Goal: Information Seeking & Learning: Learn about a topic

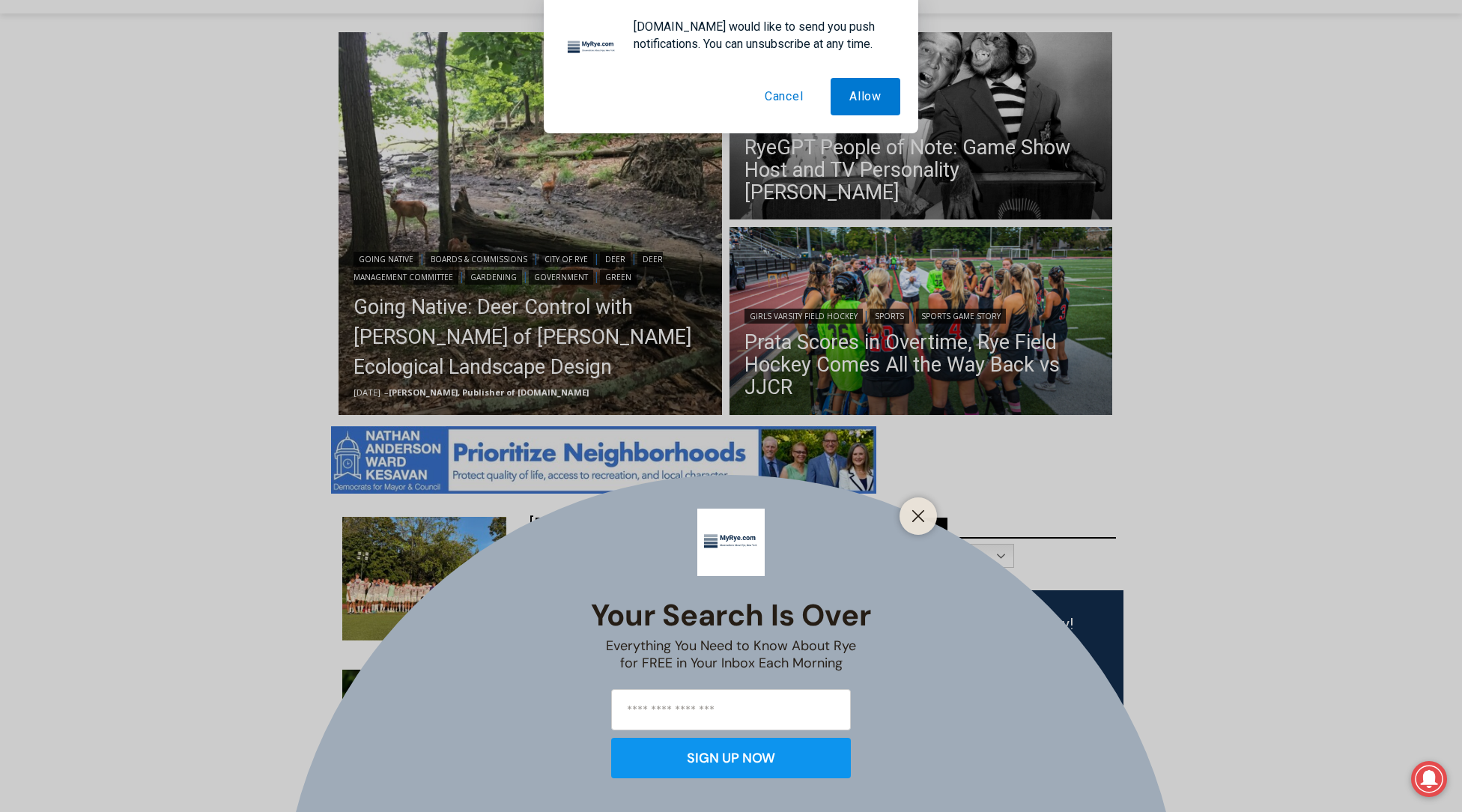
scroll to position [387, 0]
click at [803, 103] on button "Cancel" at bounding box center [784, 97] width 76 height 37
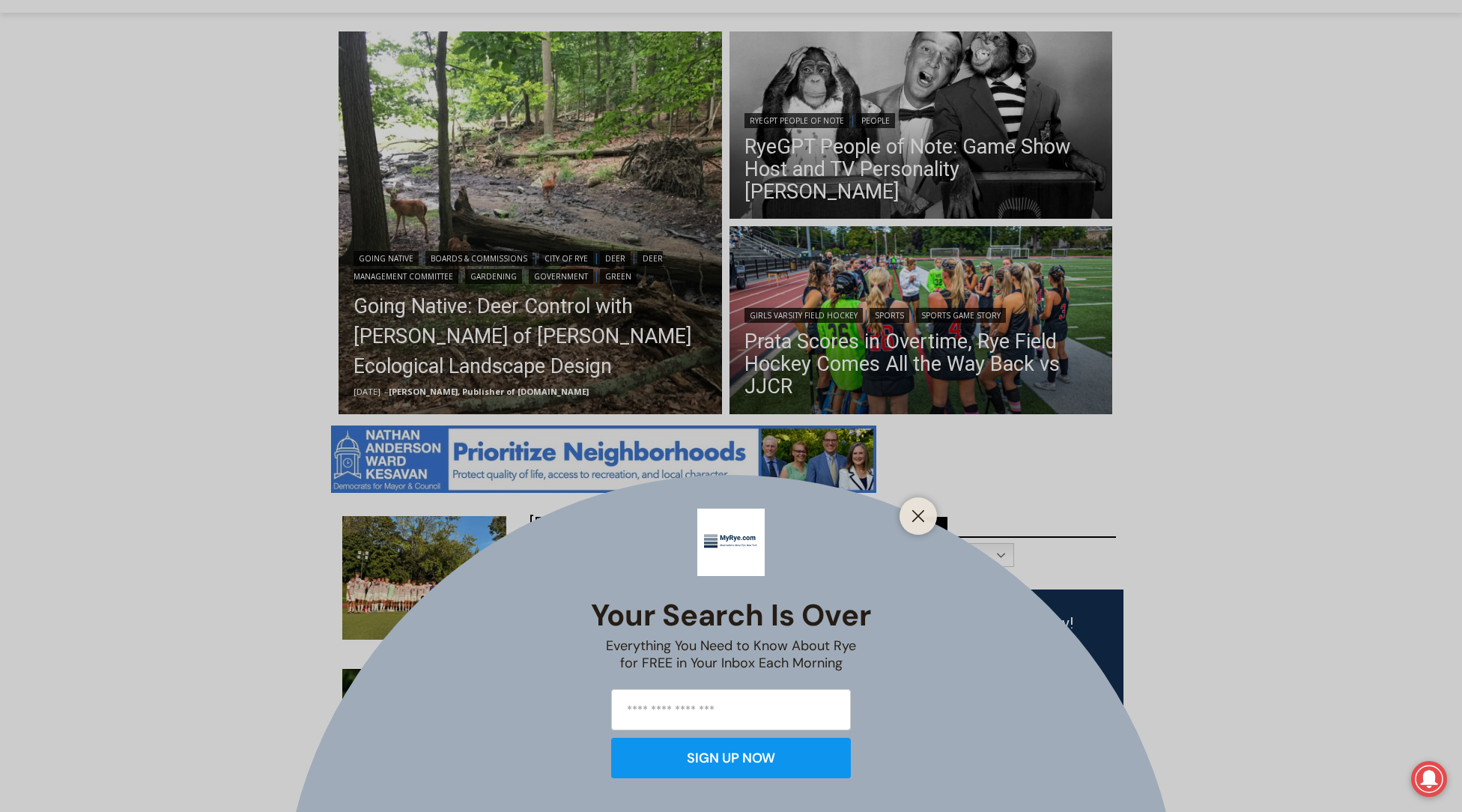
click at [915, 527] on div at bounding box center [917, 515] width 37 height 37
click at [924, 515] on icon "Close" at bounding box center [918, 516] width 14 height 14
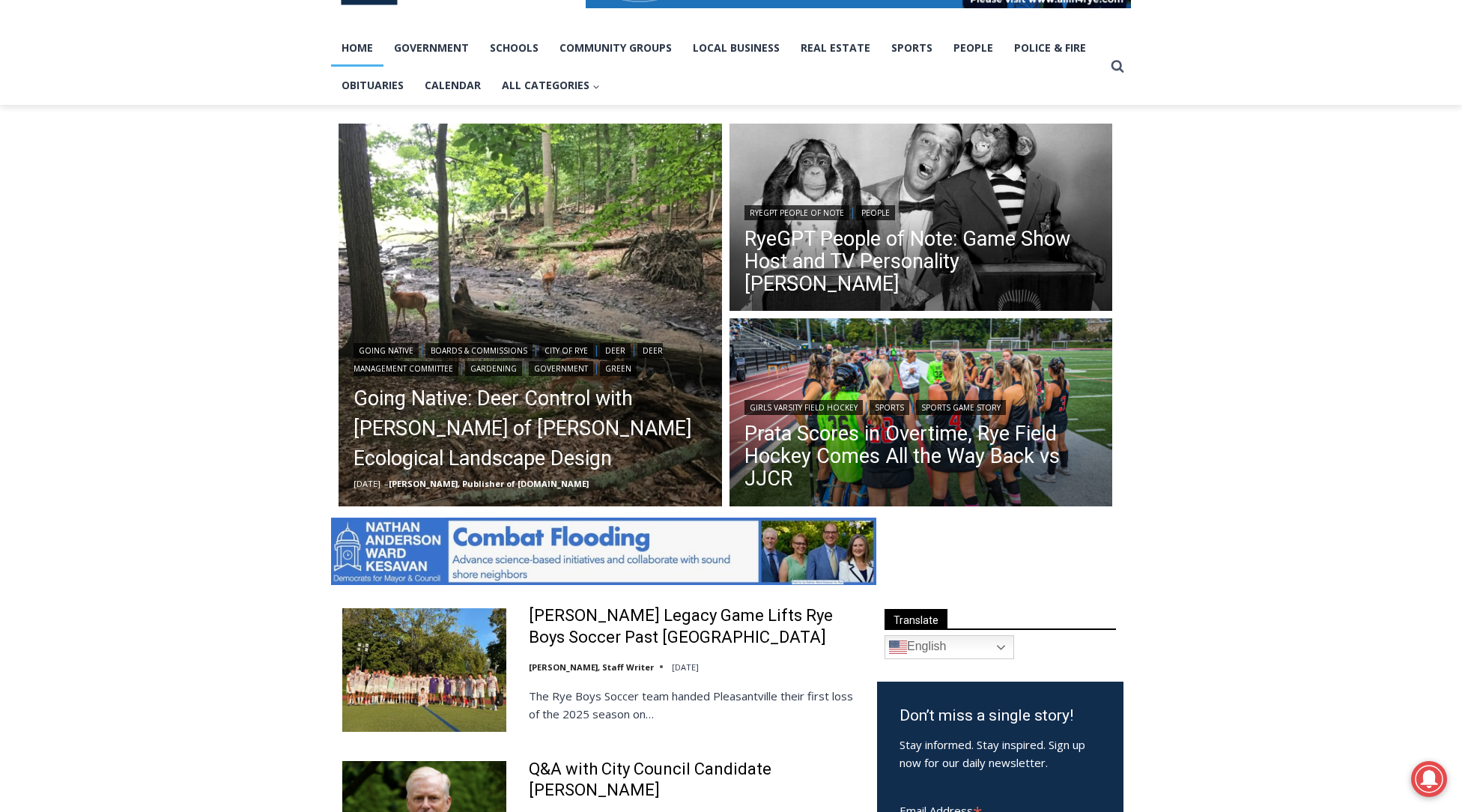
scroll to position [188, 0]
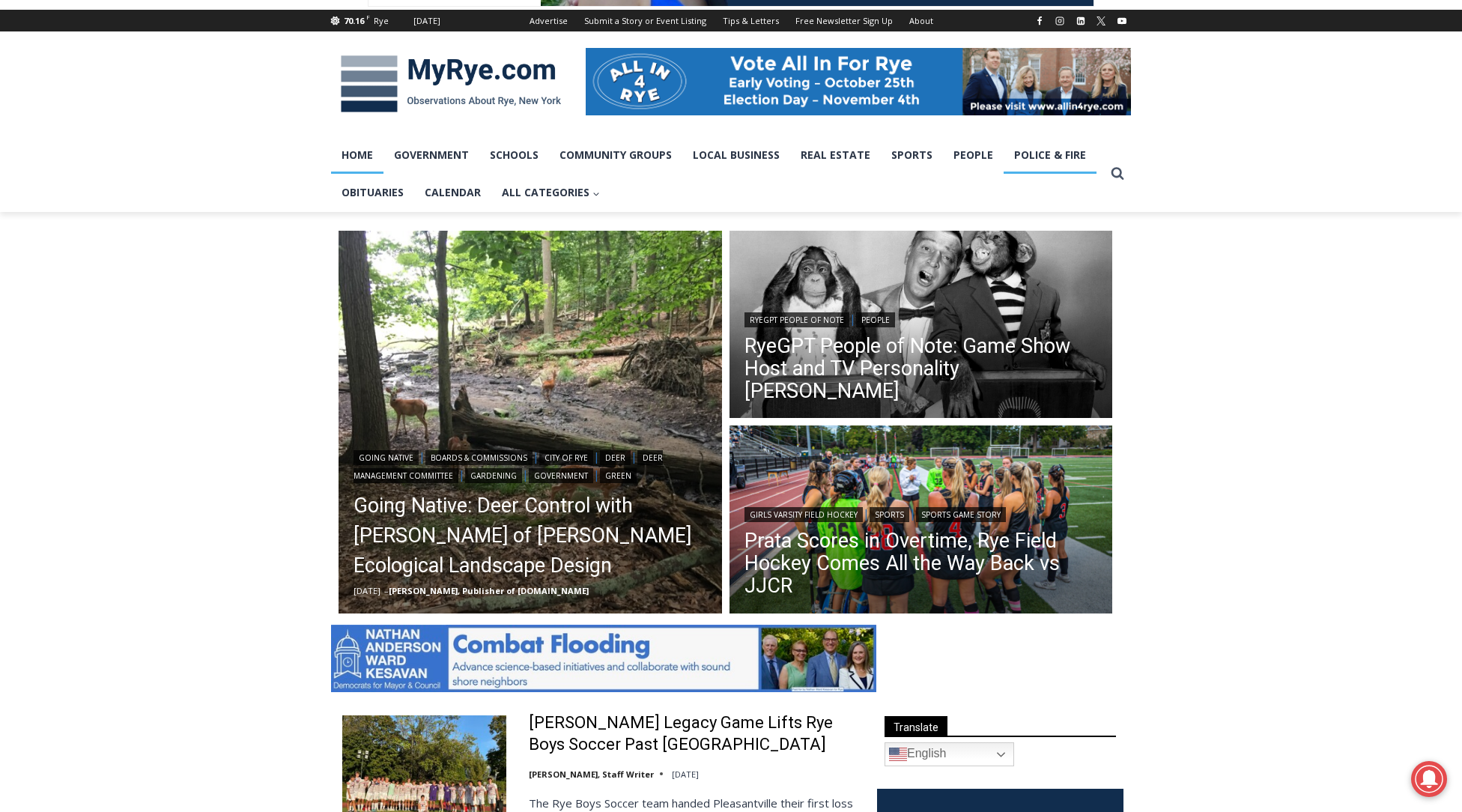
click at [1057, 159] on link "Police & Fire" at bounding box center [1049, 155] width 93 height 37
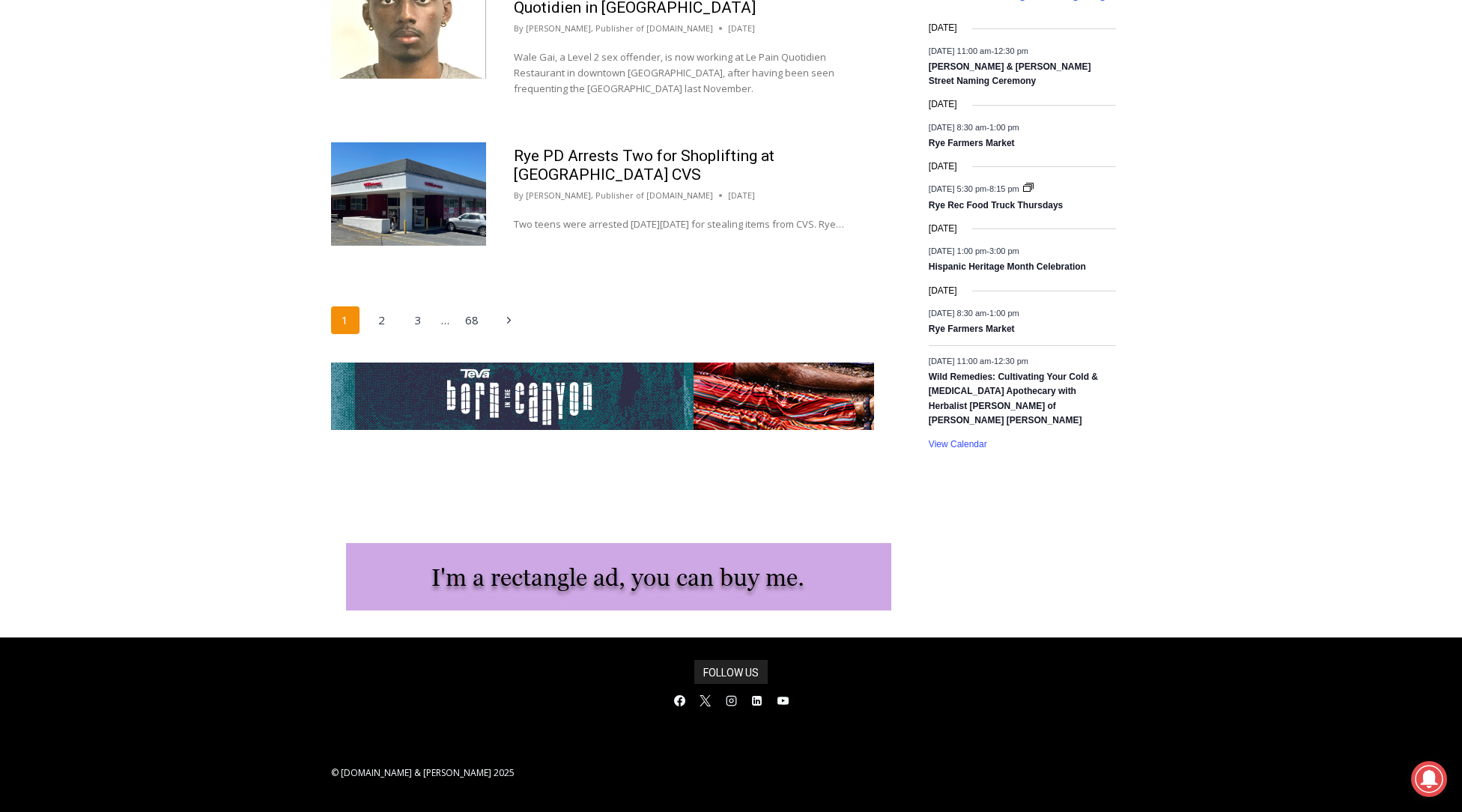
scroll to position [2512, 0]
click at [378, 306] on link "2" at bounding box center [382, 320] width 28 height 28
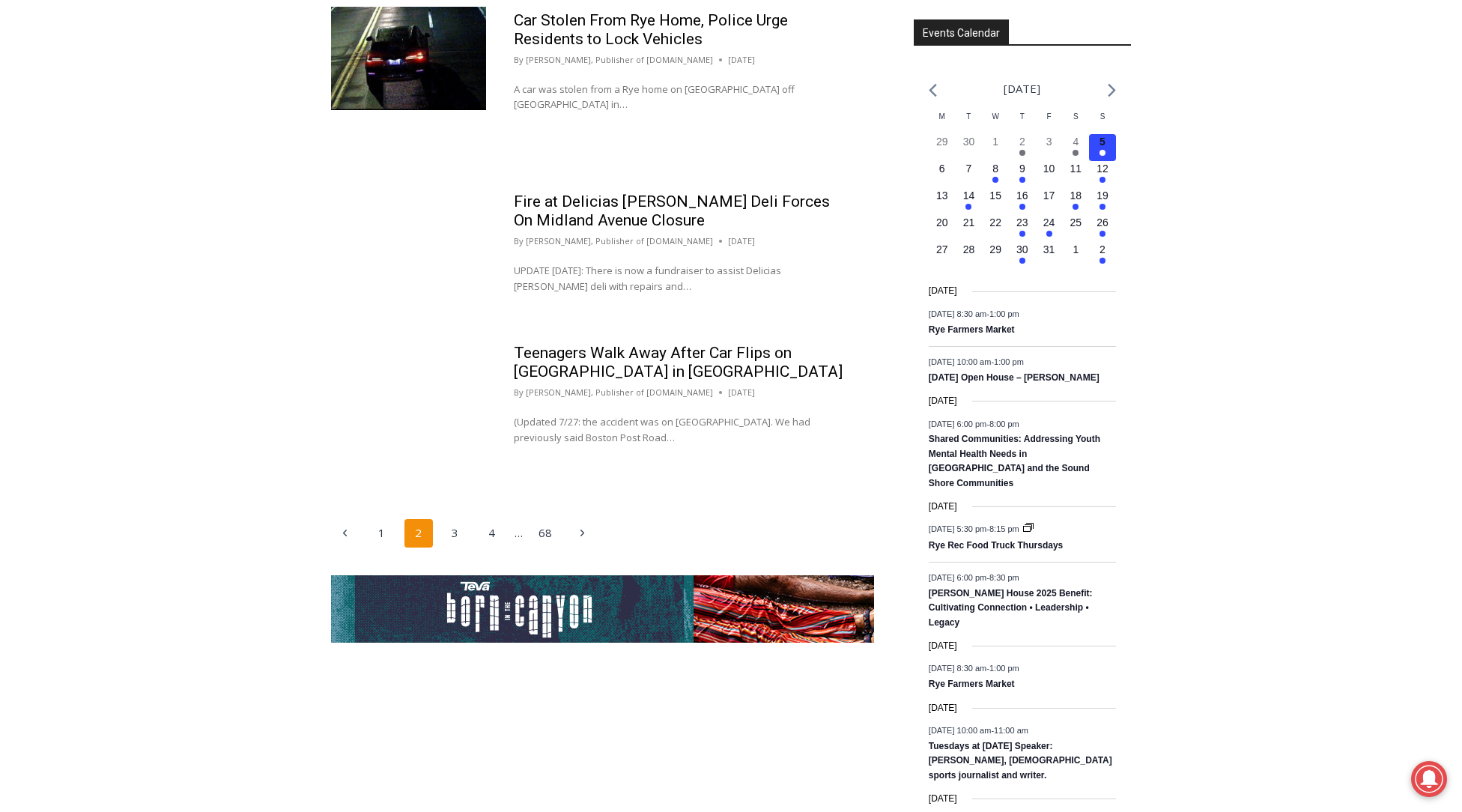
scroll to position [2253, 0]
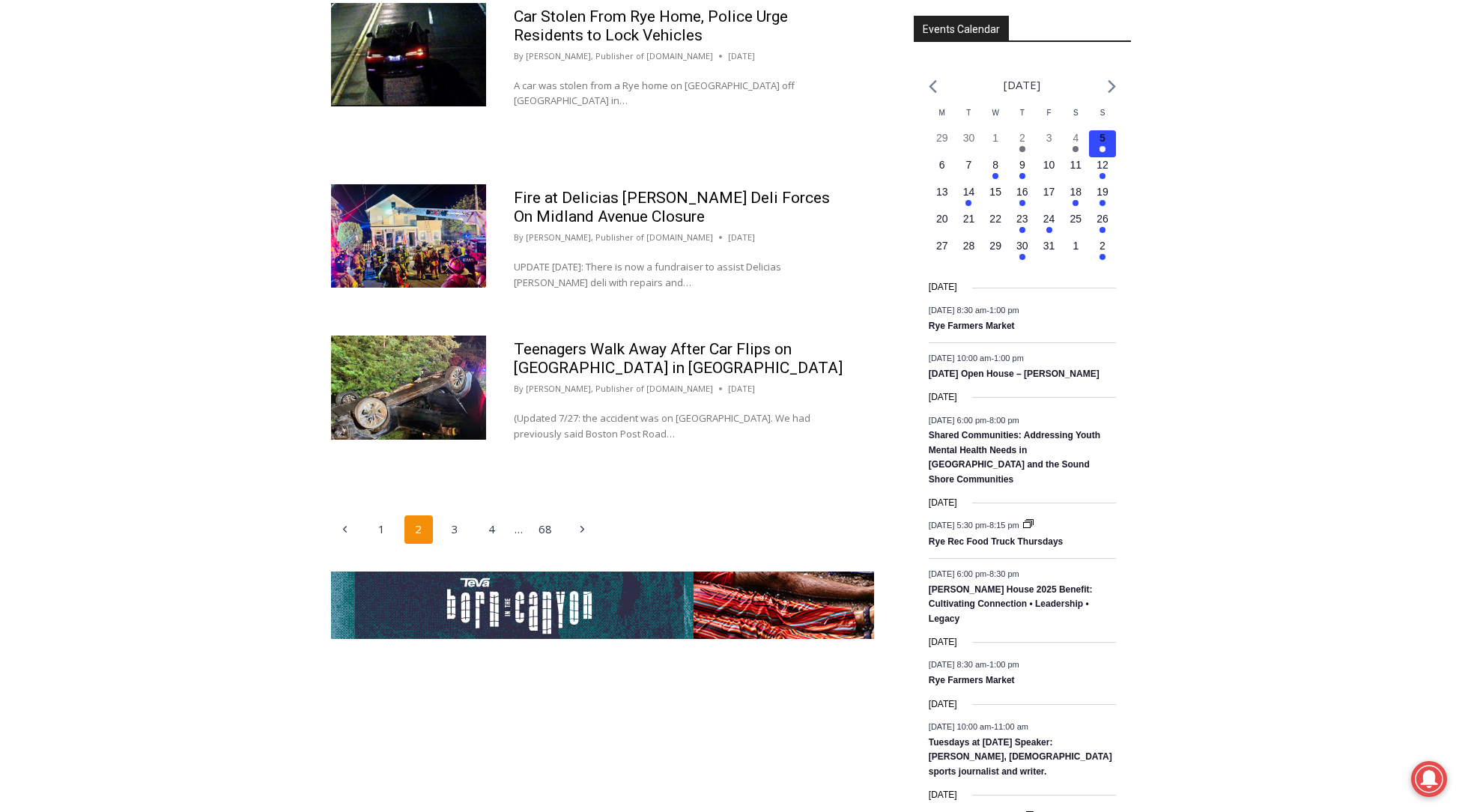
click at [420, 418] on img at bounding box center [408, 387] width 155 height 103
click at [455, 543] on link "3" at bounding box center [455, 528] width 28 height 28
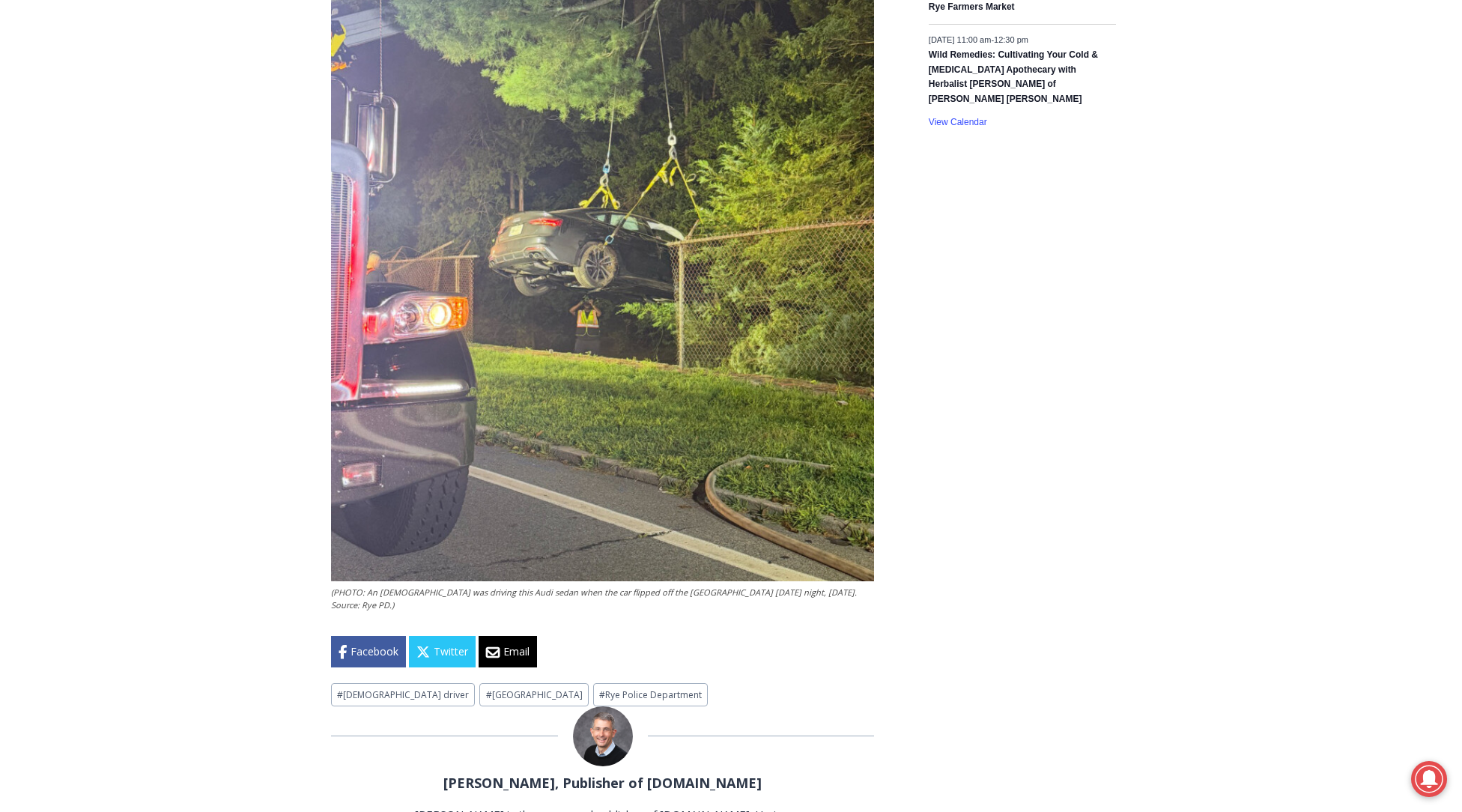
scroll to position [2548, 0]
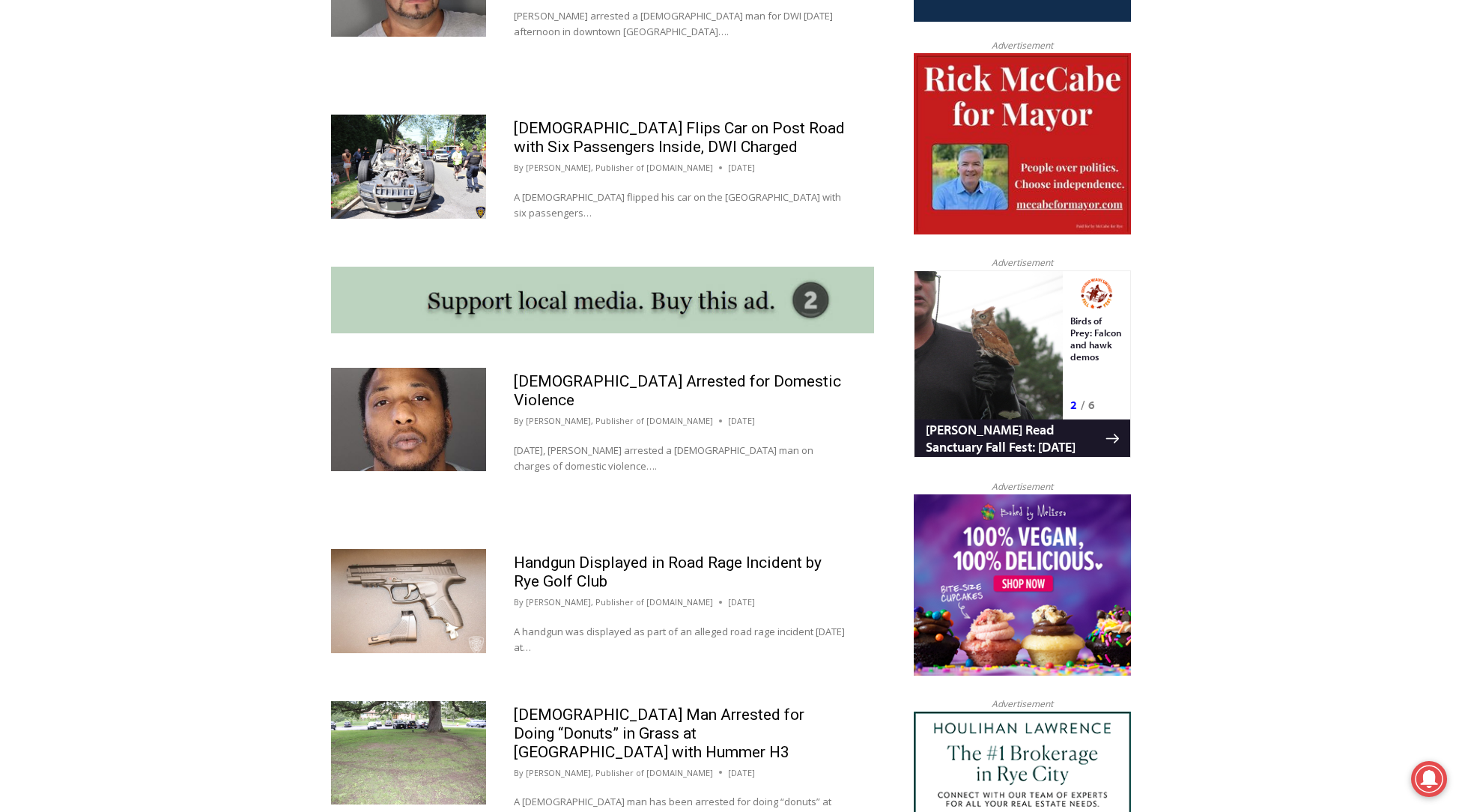
click at [458, 596] on img at bounding box center [408, 600] width 155 height 103
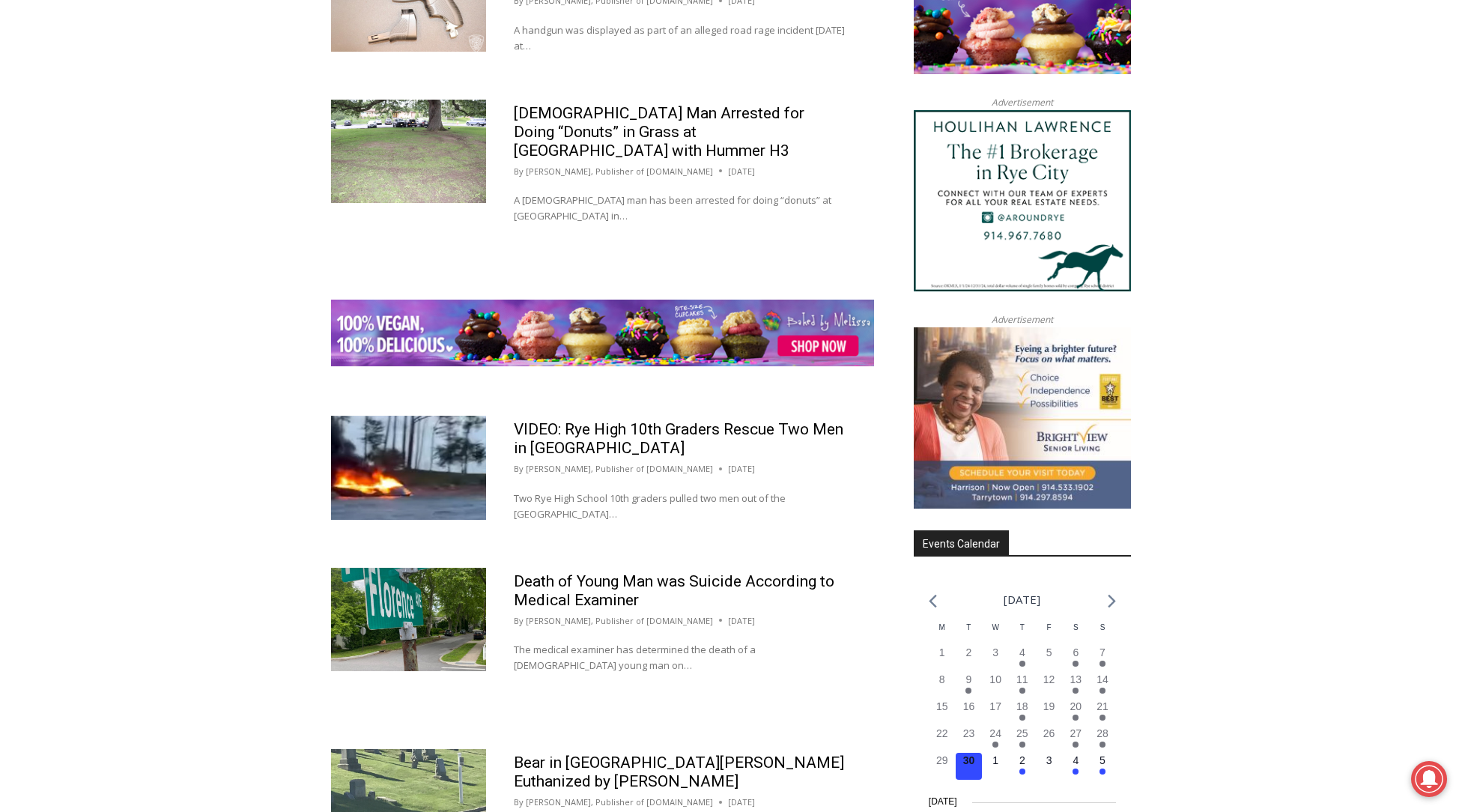
scroll to position [1741, 0]
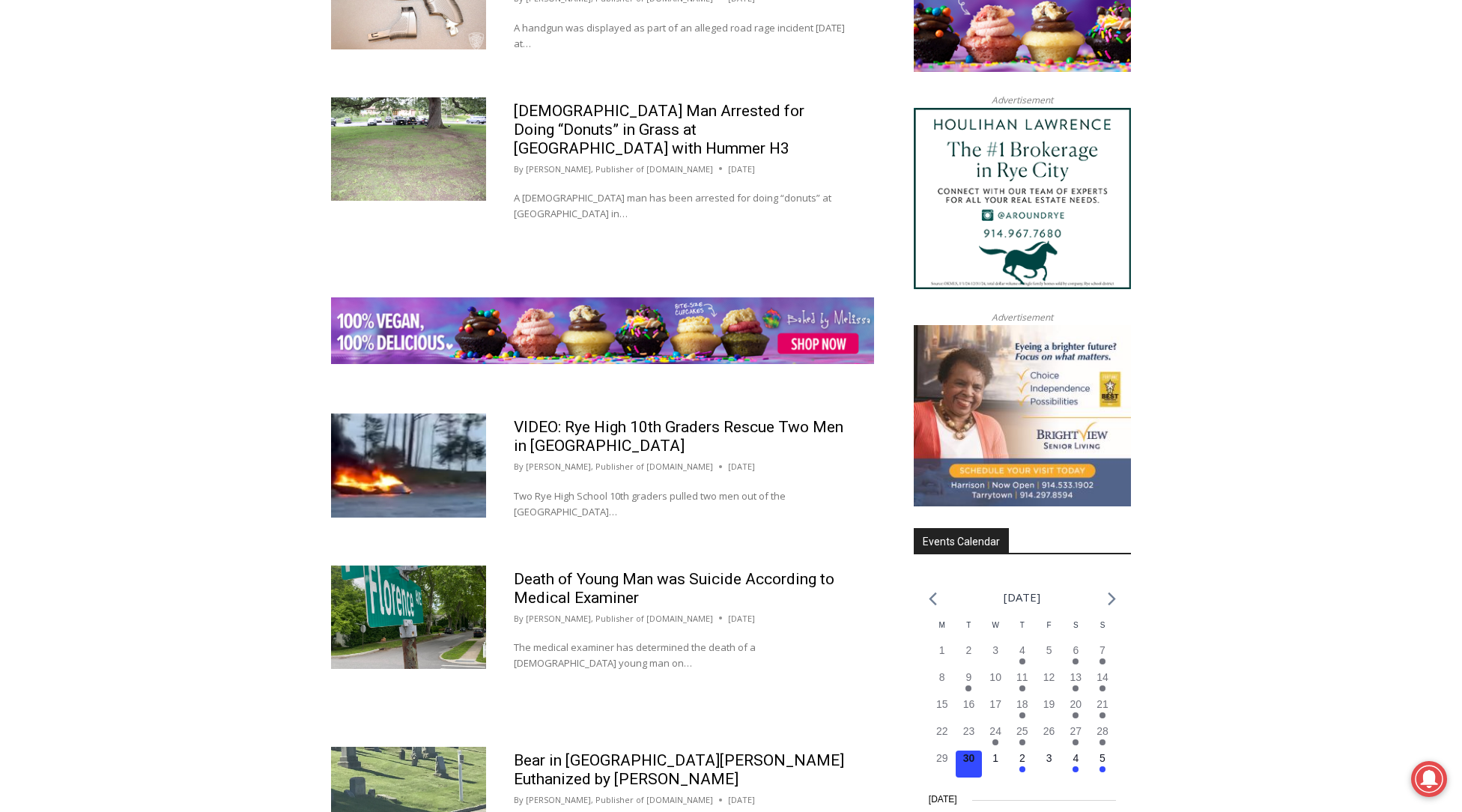
click at [418, 102] on img at bounding box center [408, 149] width 155 height 103
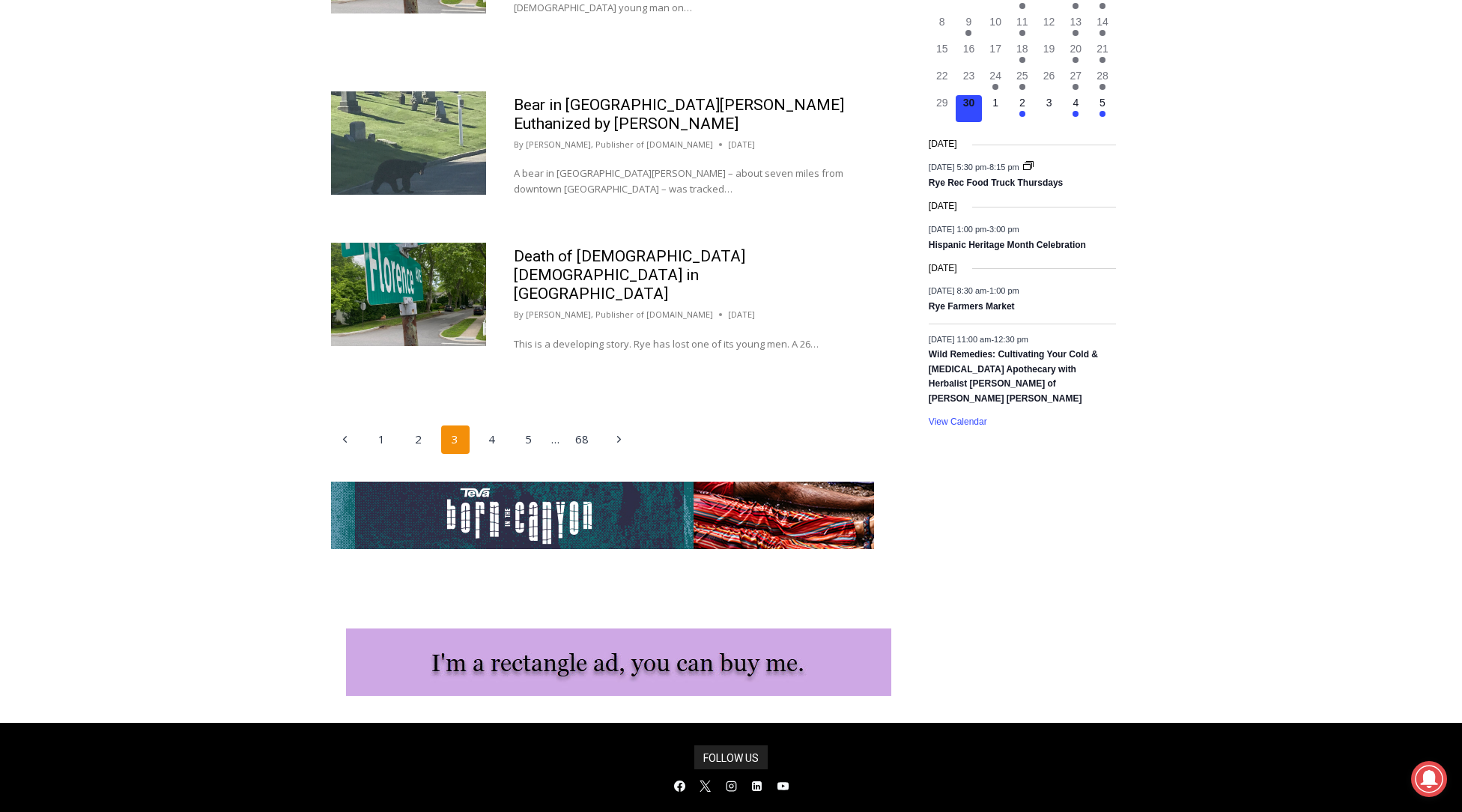
scroll to position [2395, 0]
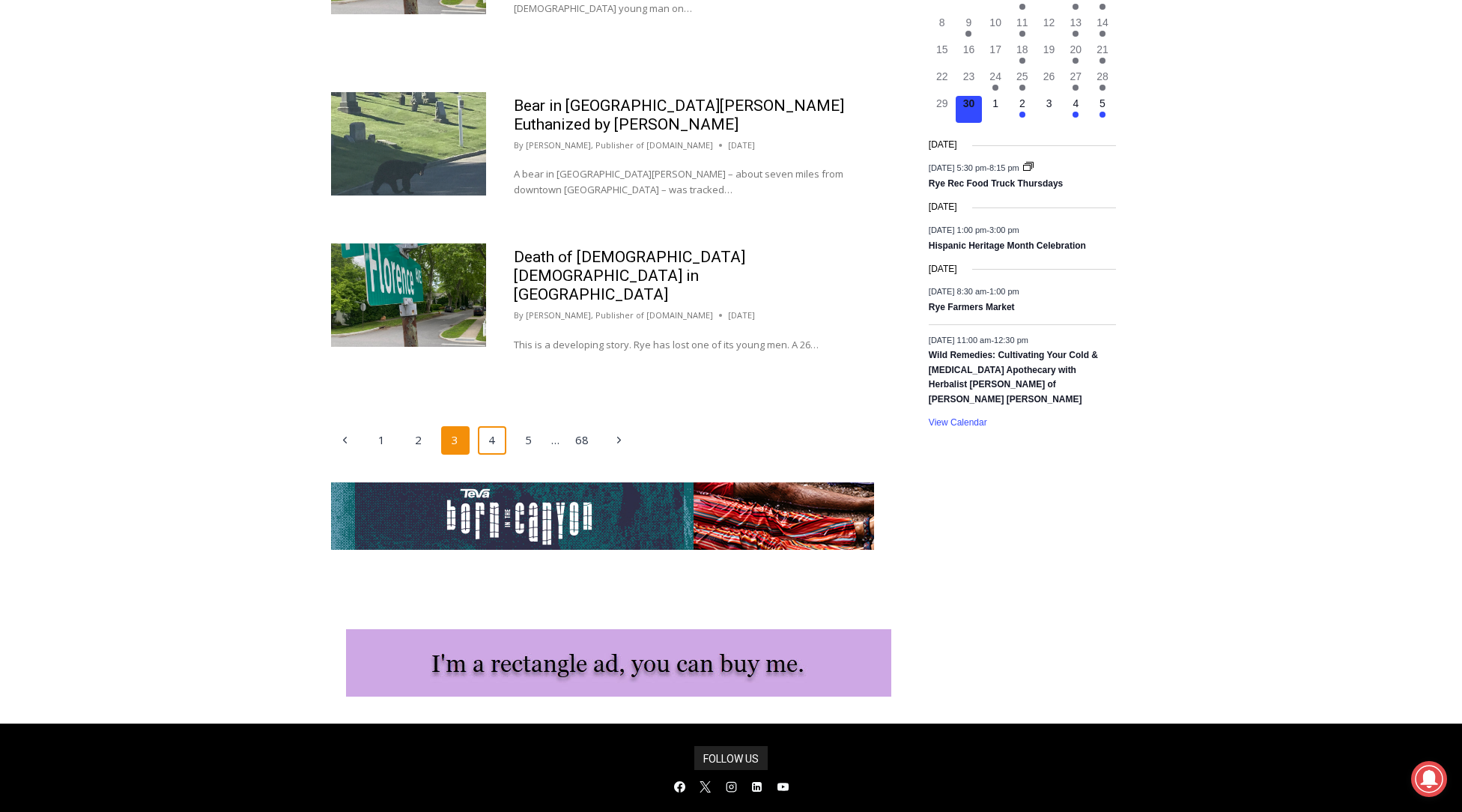
click at [494, 426] on link "4" at bounding box center [491, 440] width 28 height 28
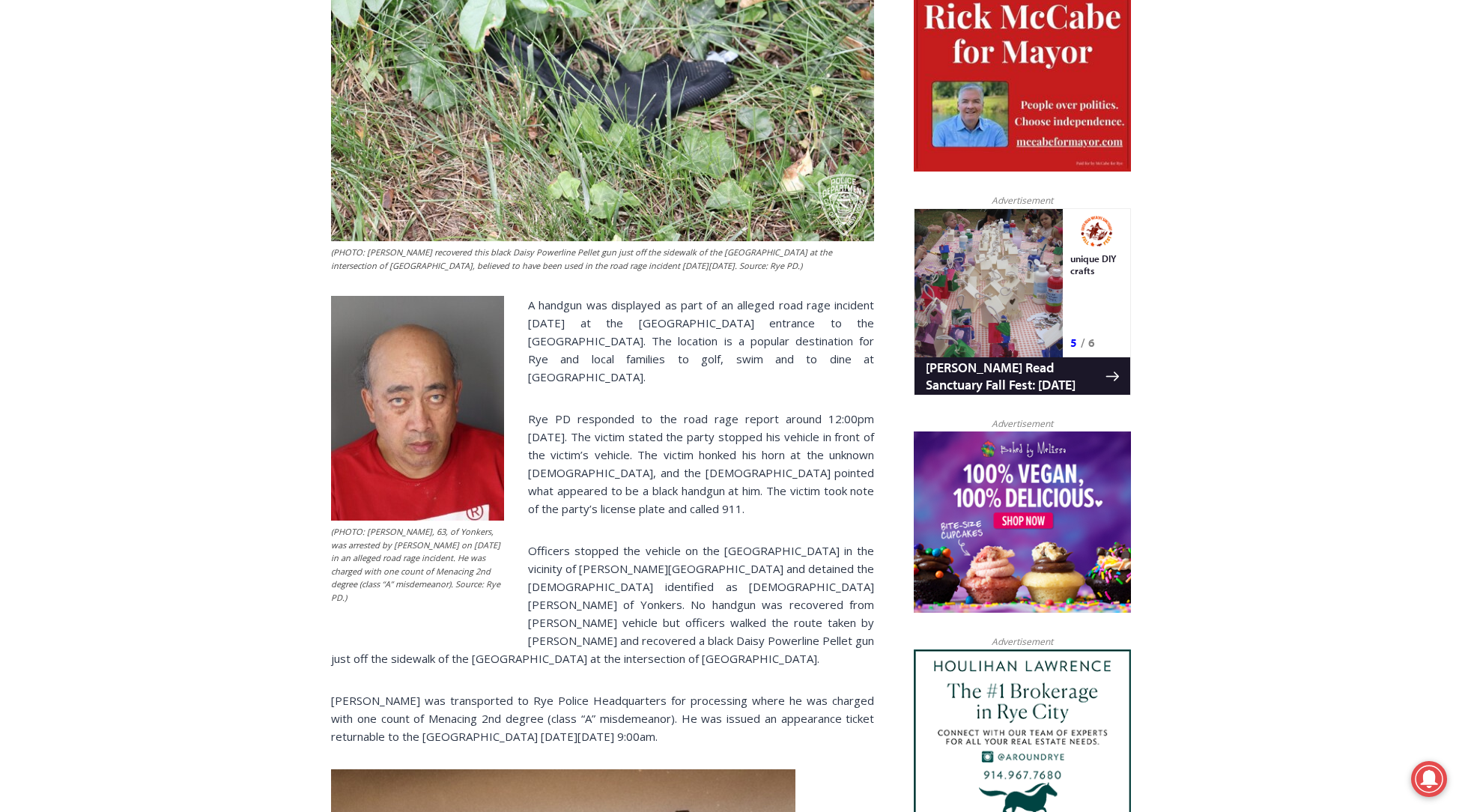
scroll to position [540, 0]
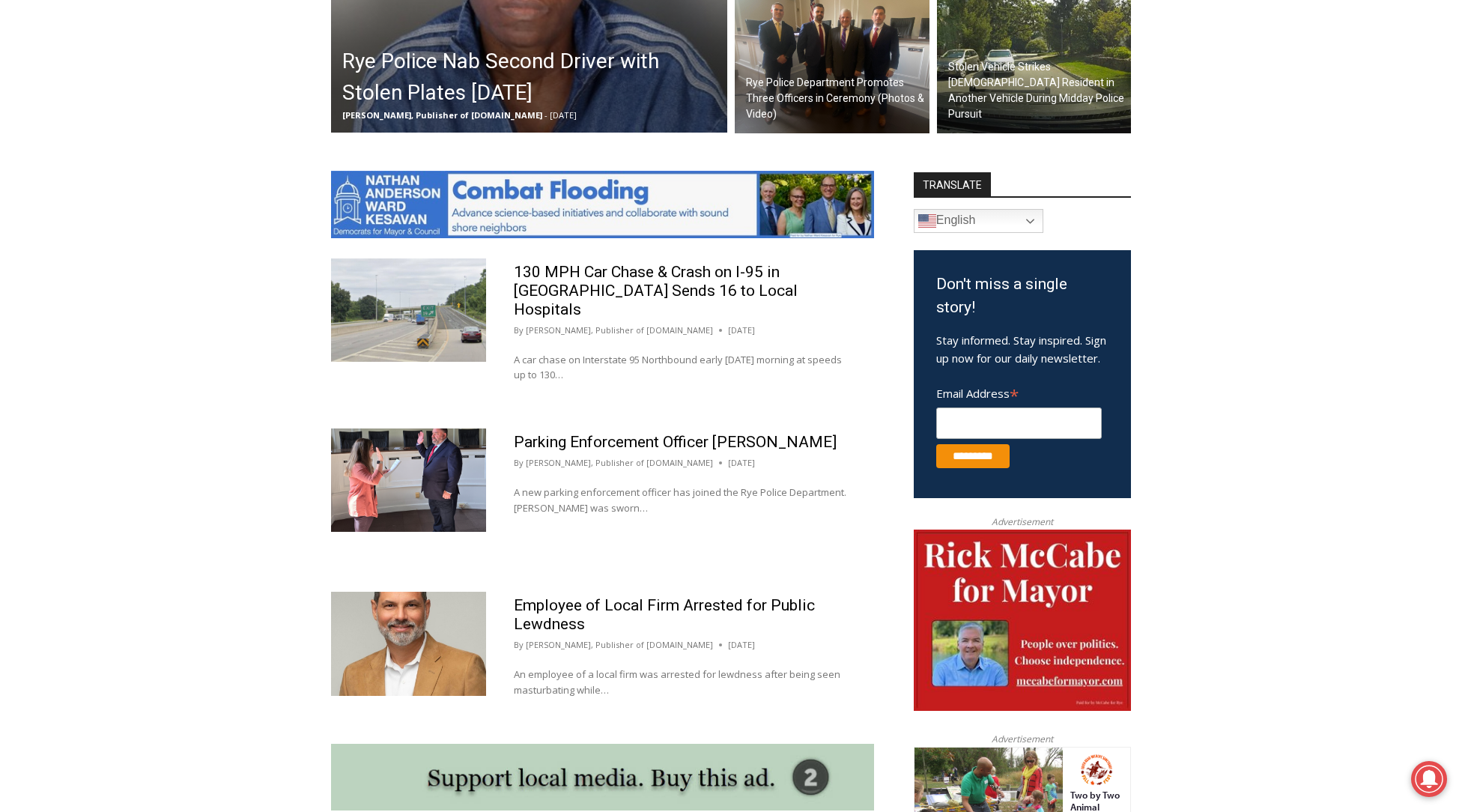
scroll to position [671, 0]
